Goal: Task Accomplishment & Management: Use online tool/utility

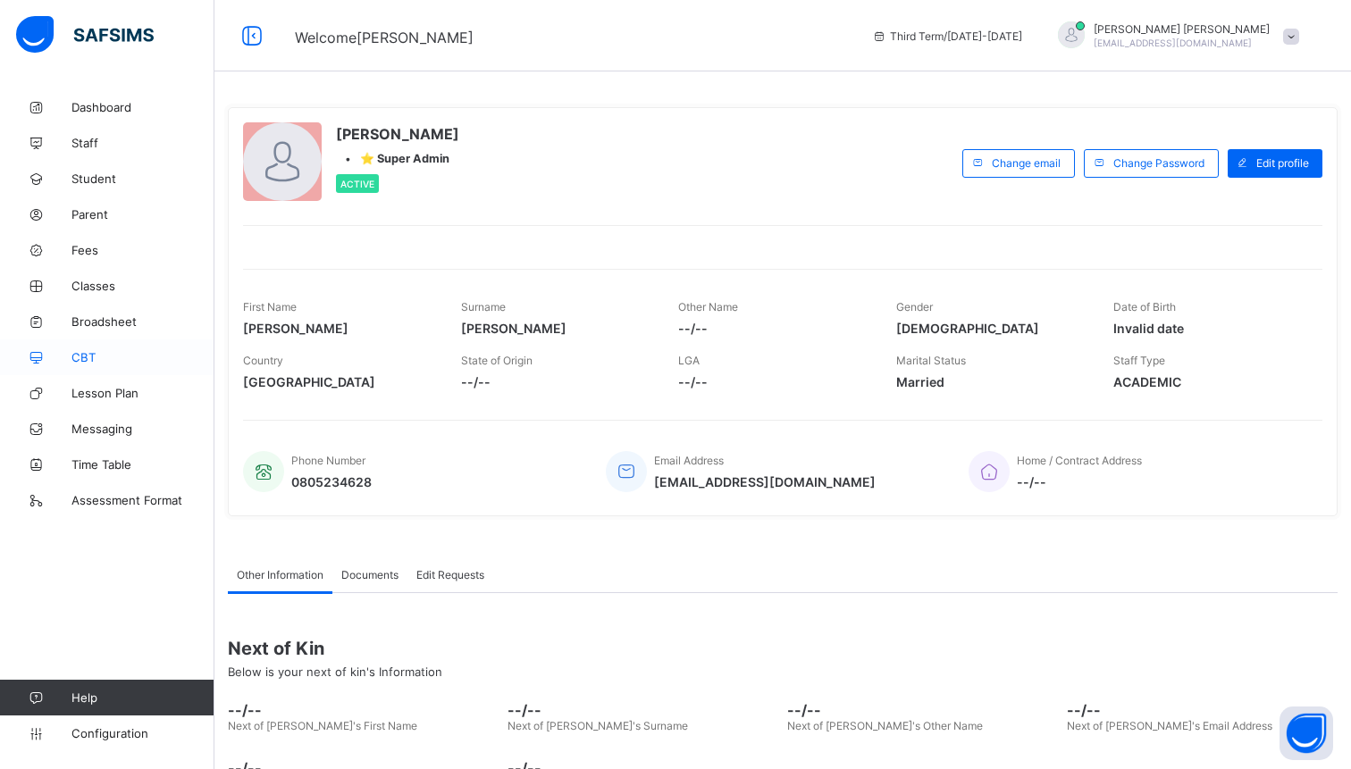
click at [89, 355] on span "CBT" at bounding box center [142, 357] width 143 height 14
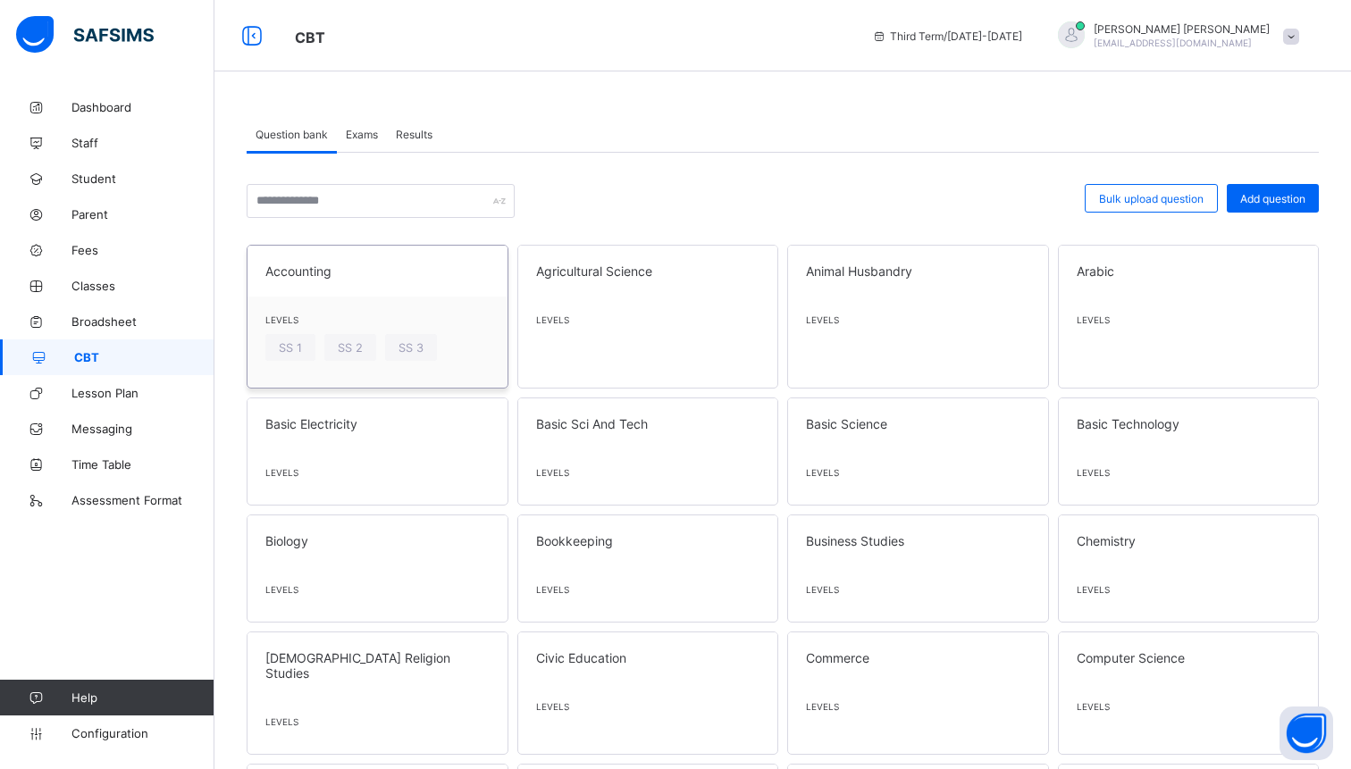
click at [400, 292] on div "Accounting" at bounding box center [378, 271] width 260 height 51
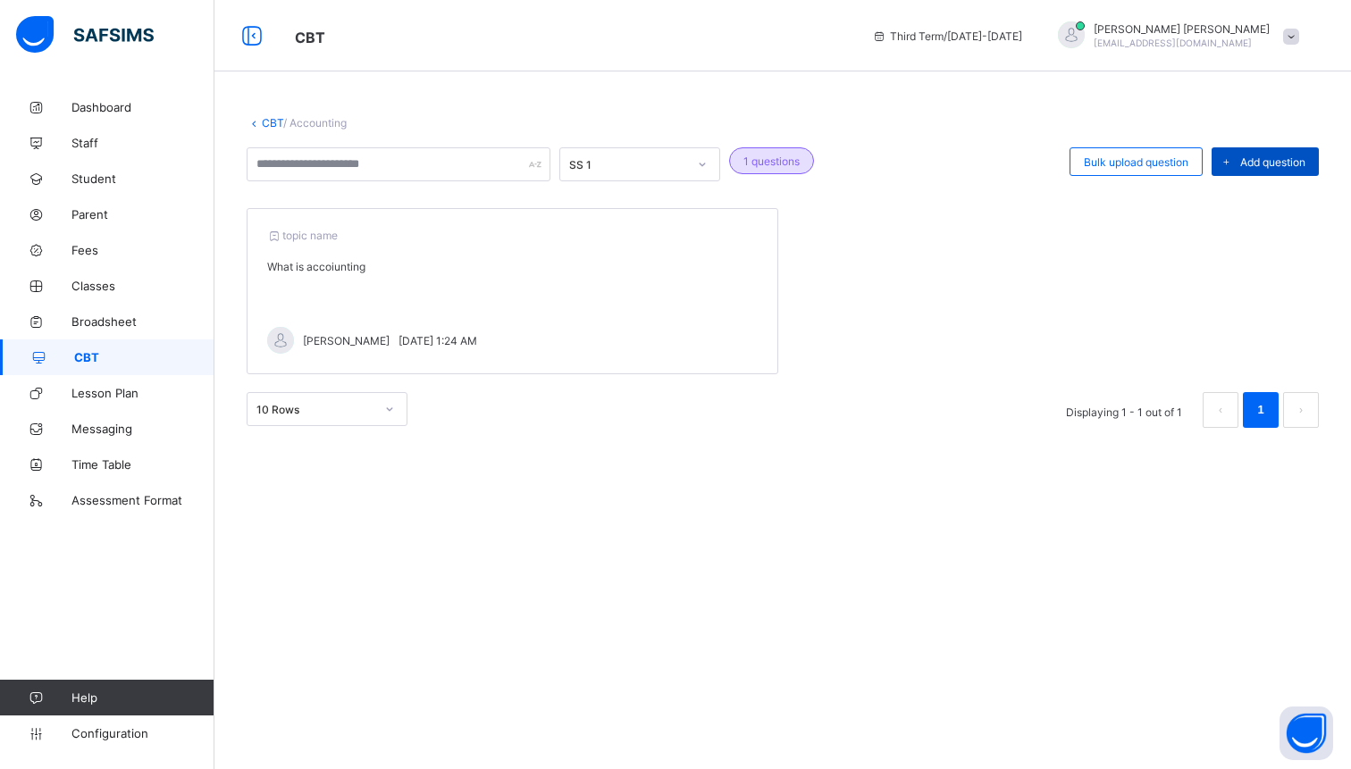
click at [1297, 169] on div "Add question" at bounding box center [1265, 161] width 107 height 29
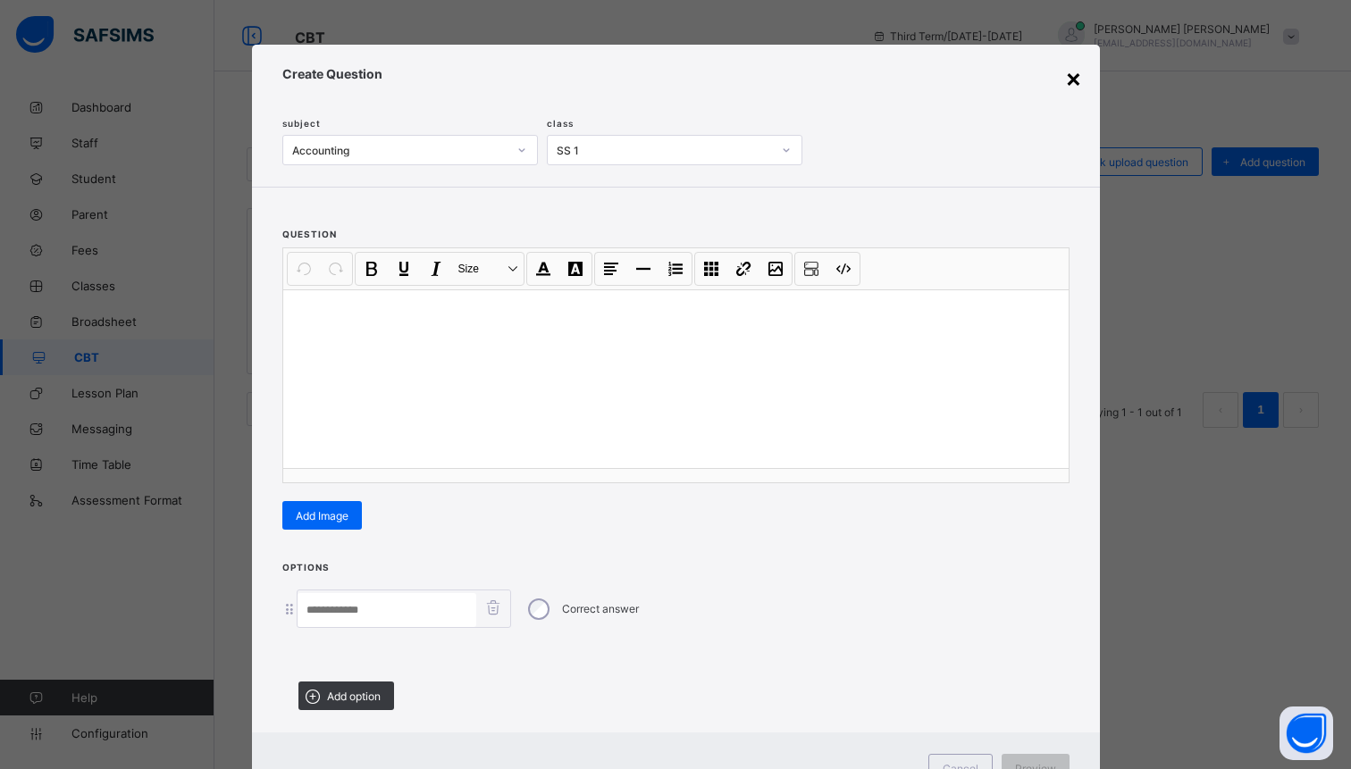
click at [1071, 78] on div "×" at bounding box center [1073, 78] width 17 height 30
